Goal: Navigation & Orientation: Find specific page/section

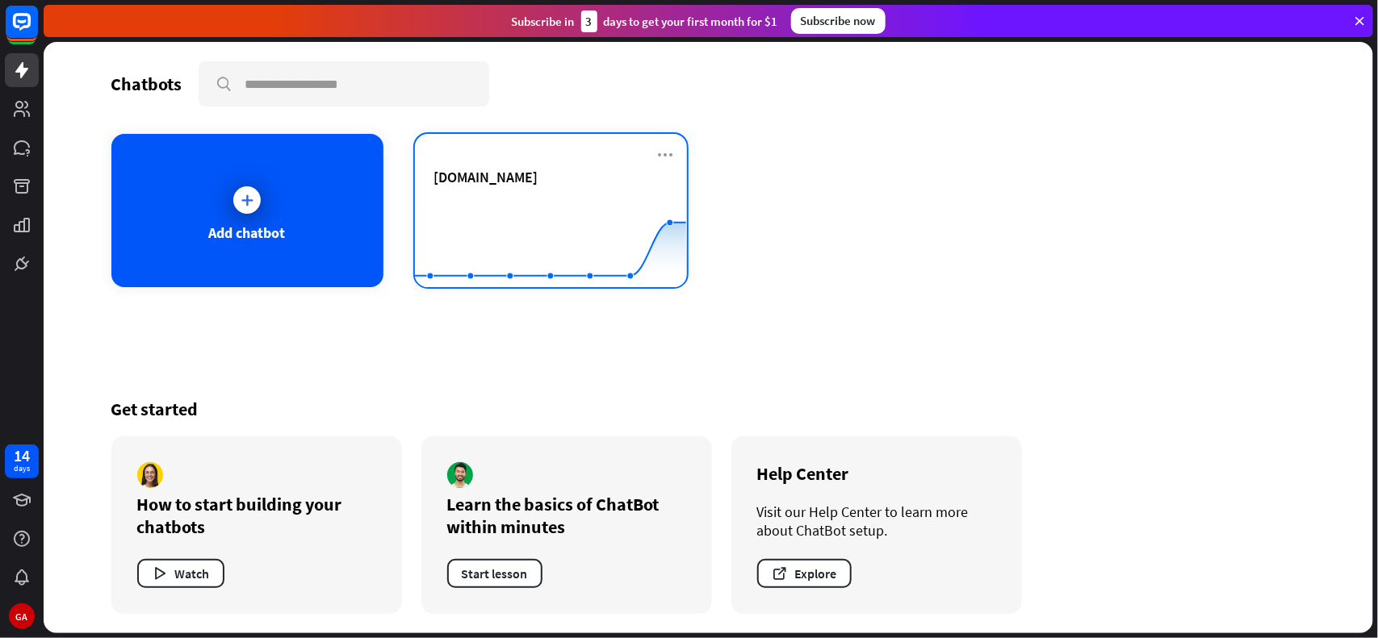
click at [504, 168] on span "[DOMAIN_NAME]" at bounding box center [486, 177] width 104 height 19
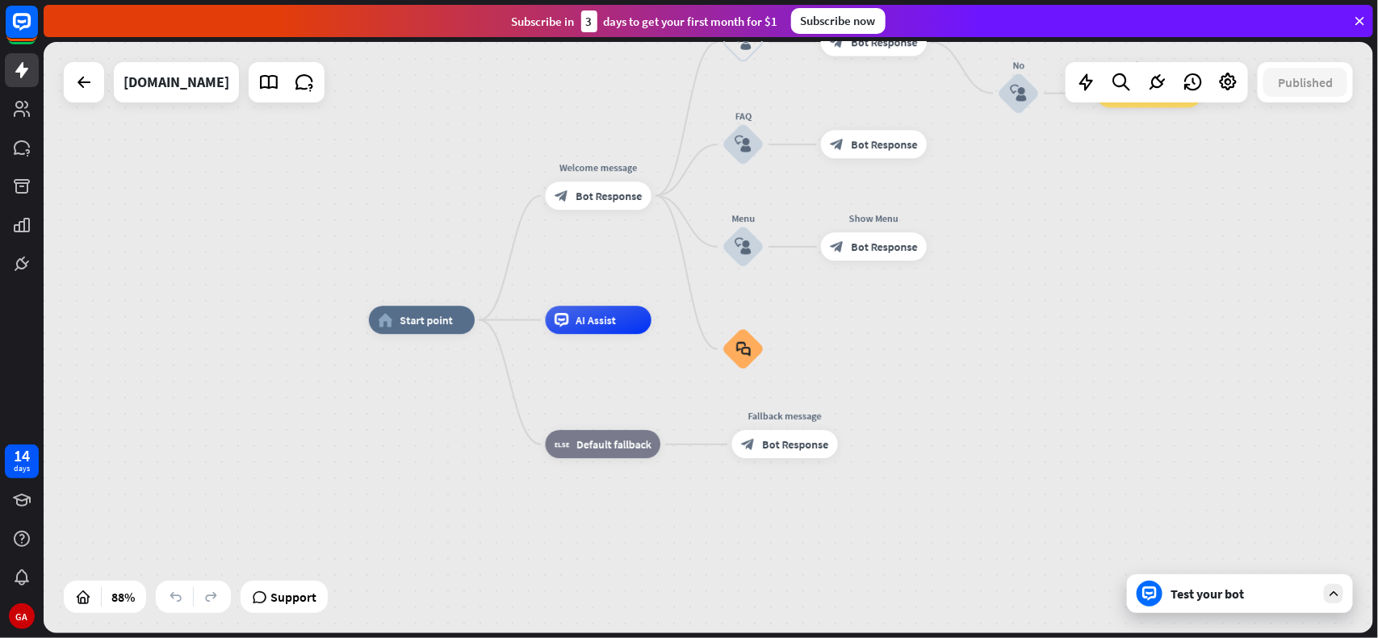
click at [1215, 609] on div "Test your bot" at bounding box center [1240, 594] width 226 height 39
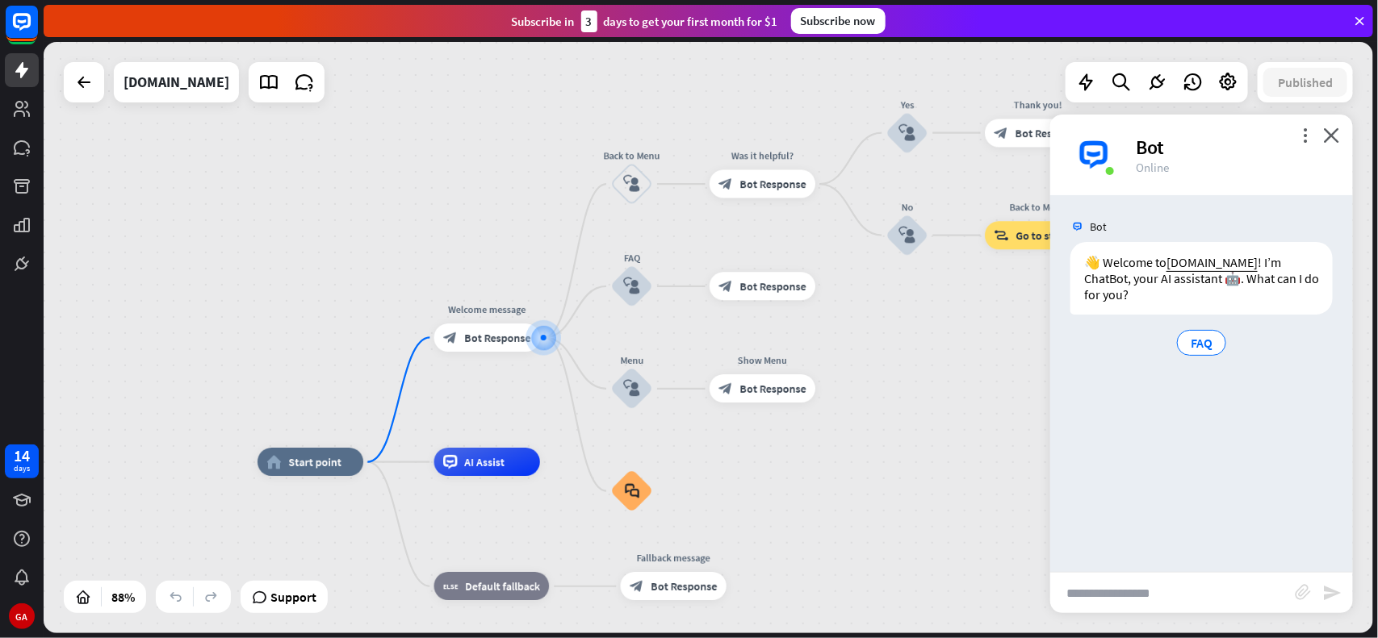
click at [1341, 138] on div "more_vert close Bot Online" at bounding box center [1201, 155] width 303 height 81
click at [1324, 136] on icon "close" at bounding box center [1331, 135] width 16 height 15
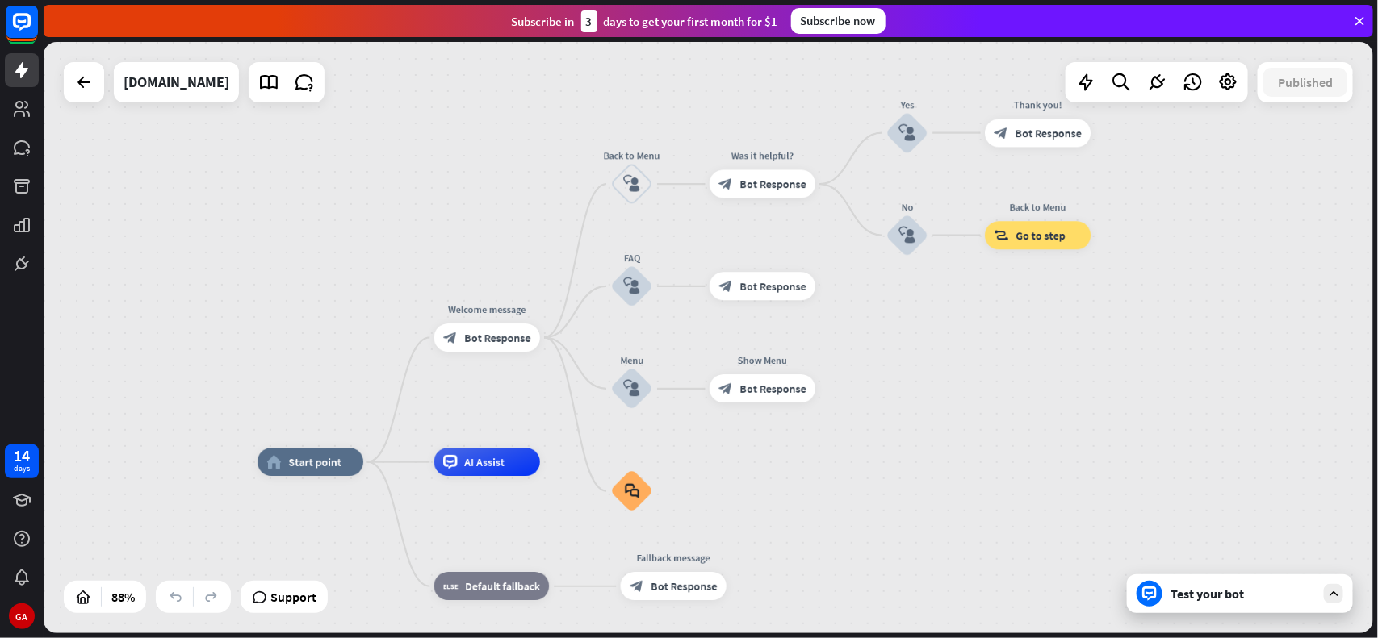
click at [1169, 600] on div "Test your bot" at bounding box center [1240, 594] width 226 height 39
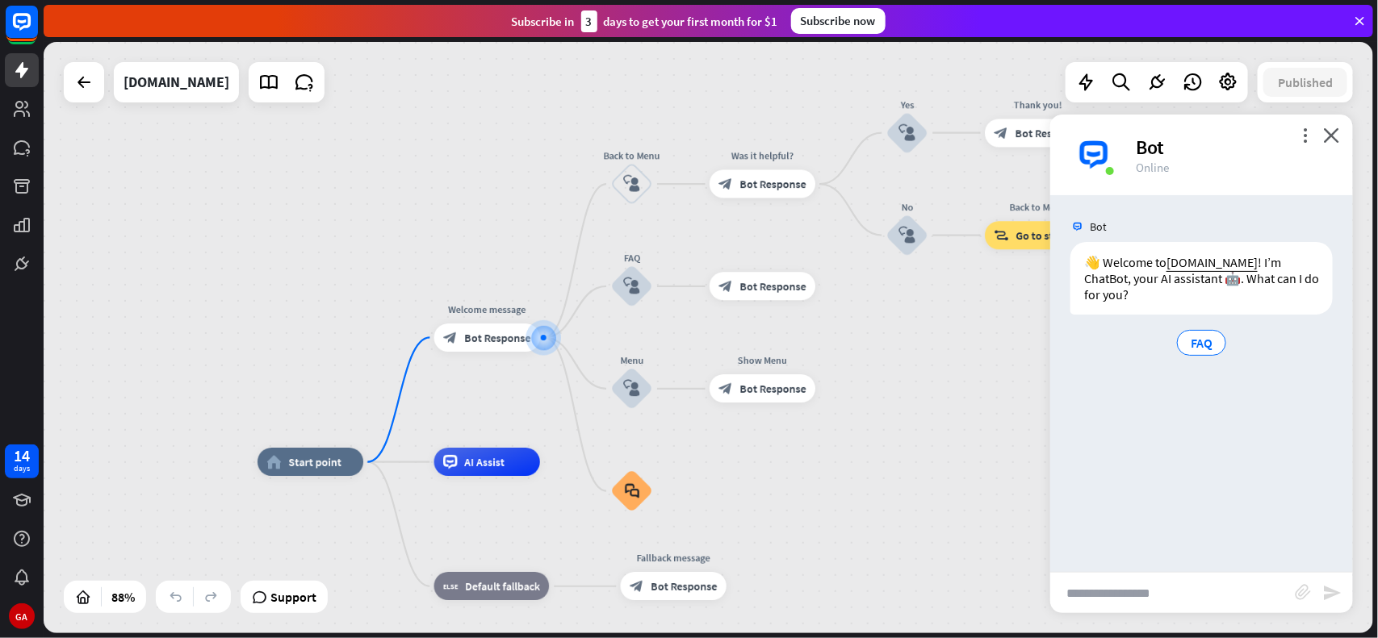
click at [934, 323] on div "home_2 Start point Welcome message block_bot_response Bot Response Back to Menu…" at bounding box center [708, 338] width 1329 height 592
click at [1332, 132] on icon "close" at bounding box center [1331, 135] width 16 height 15
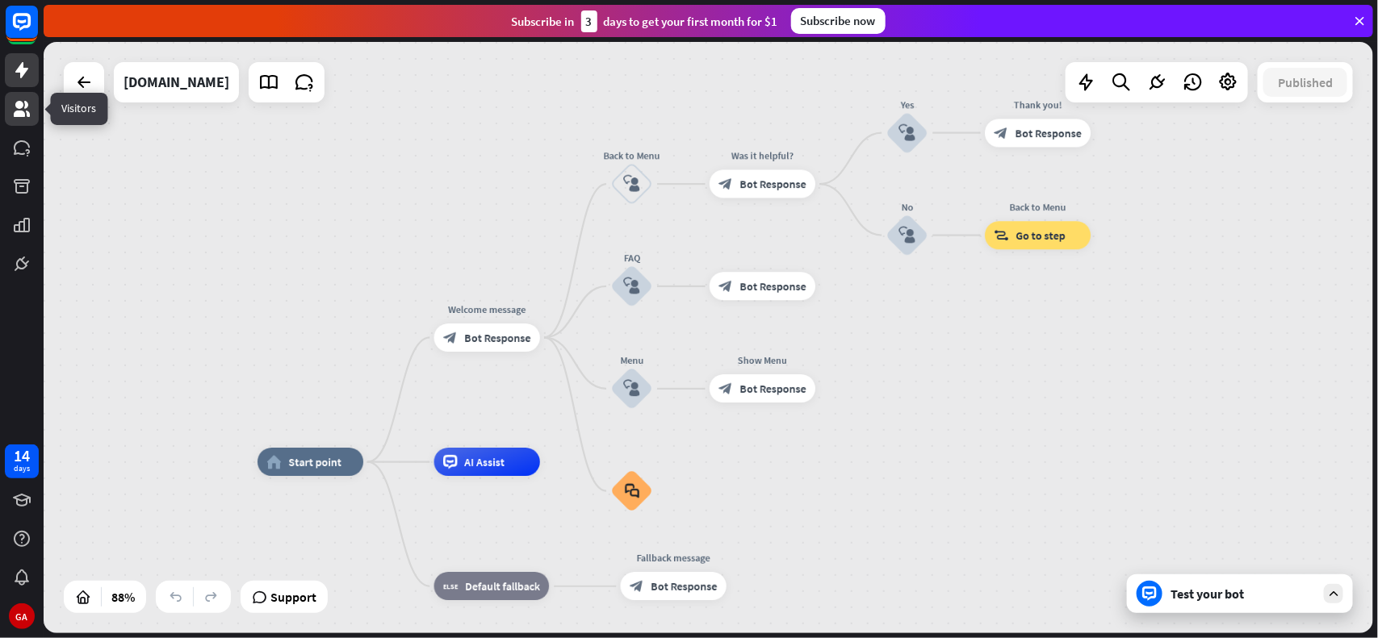
click at [36, 110] on link at bounding box center [22, 109] width 34 height 34
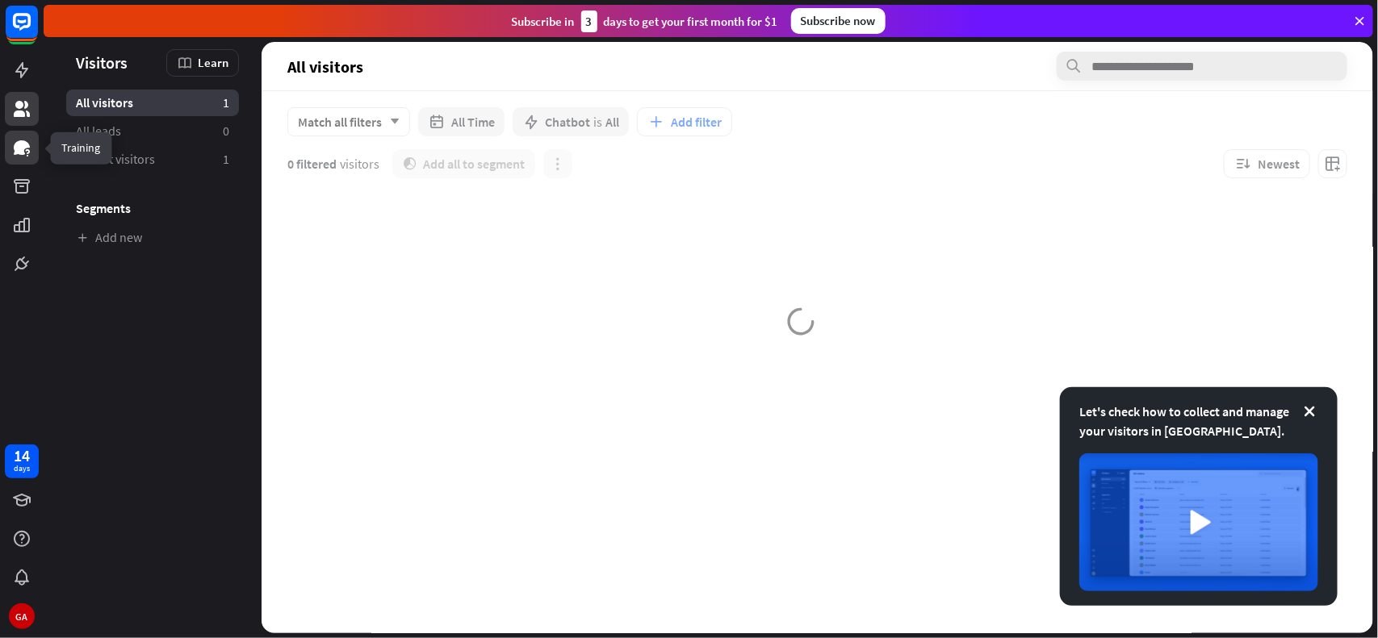
click at [19, 151] on icon at bounding box center [22, 147] width 16 height 15
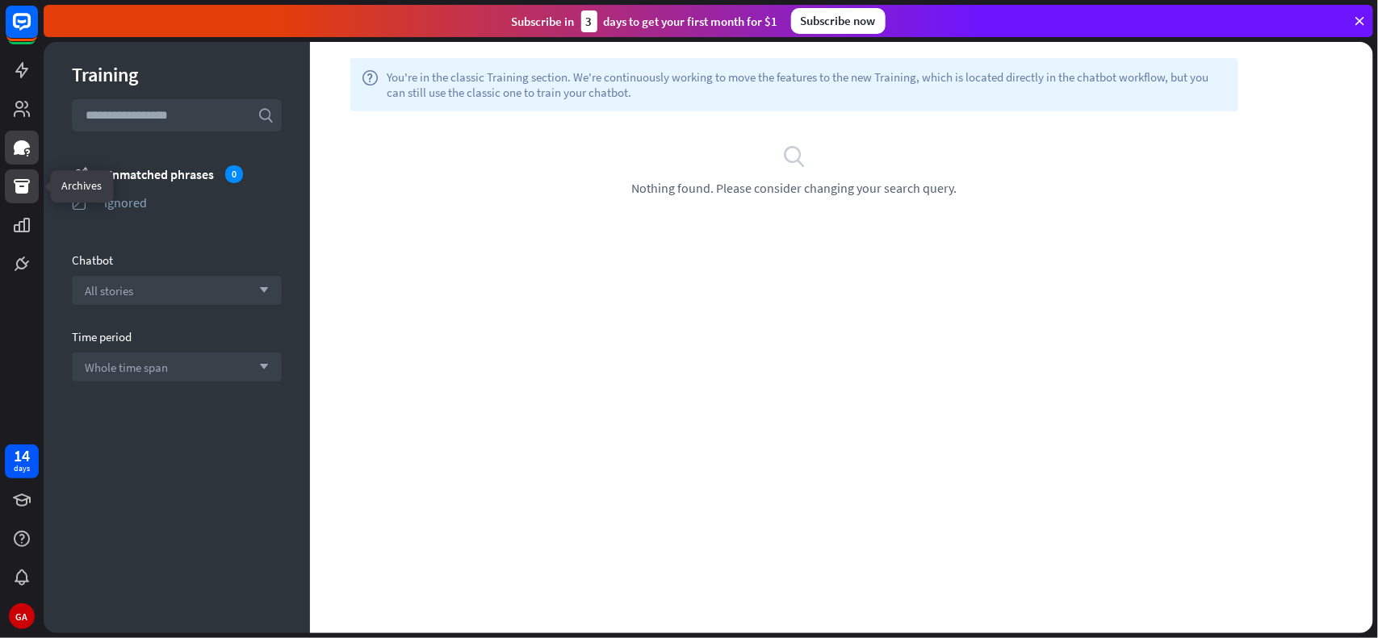
click at [21, 188] on icon at bounding box center [22, 186] width 16 height 15
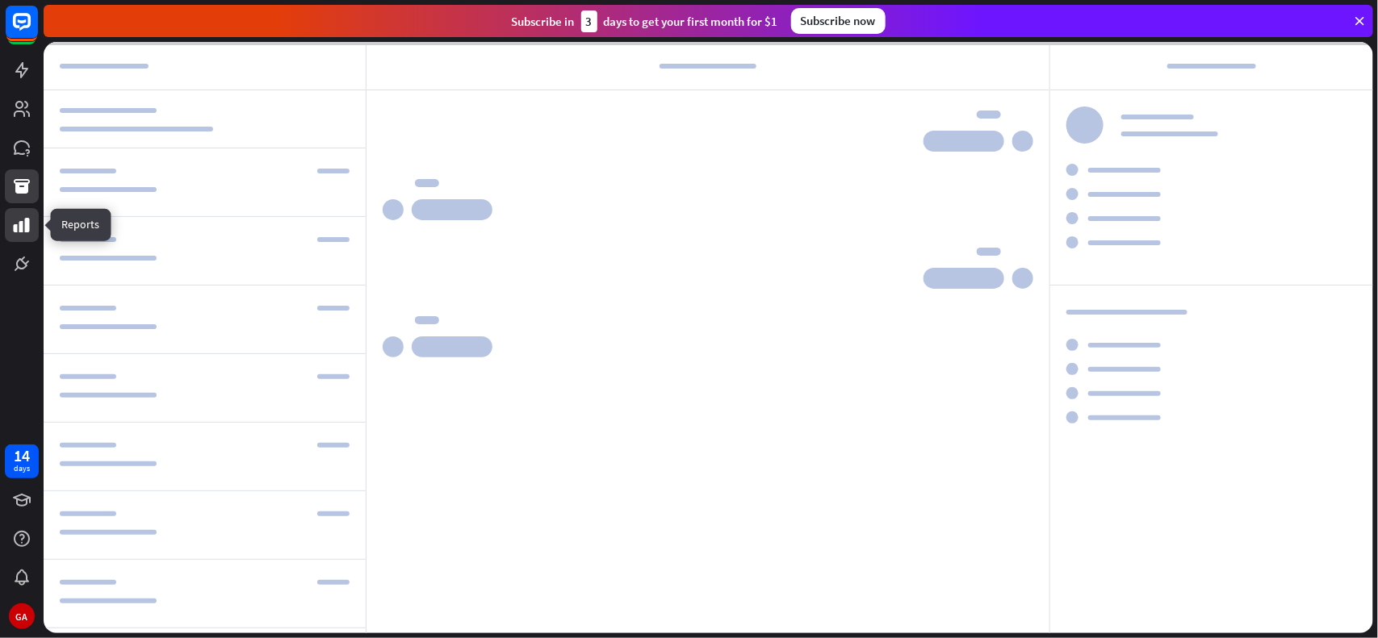
click at [17, 223] on icon at bounding box center [21, 224] width 19 height 19
